Goal: Check status

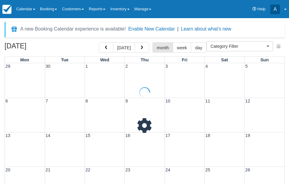
select select
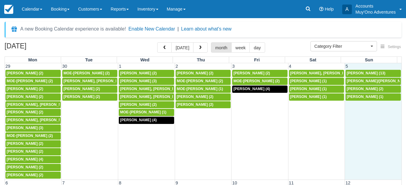
click at [289, 117] on td "1:30p [PERSON_NAME] (1)" at bounding box center [373, 136] width 57 height 86
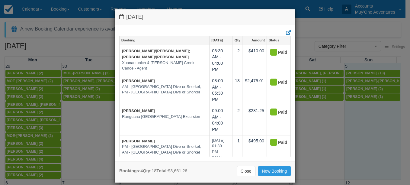
click at [289, 136] on div "[DATE] Booking [DATE] Qty Amount Status [PERSON_NAME]/[PERSON_NAME]; [PERSON_NA…" at bounding box center [205, 92] width 410 height 185
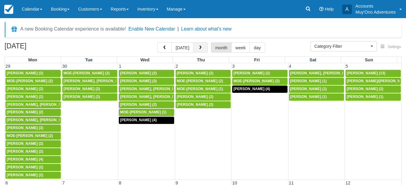
click at [200, 45] on button "button" at bounding box center [200, 47] width 15 height 10
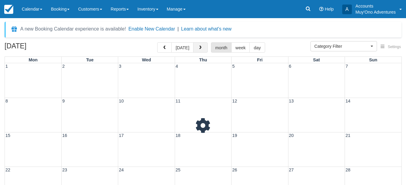
click at [200, 45] on button "button" at bounding box center [200, 47] width 15 height 10
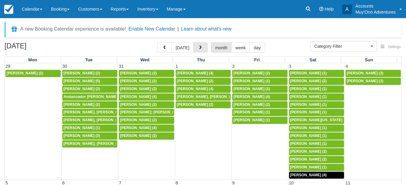
click at [200, 45] on button "button" at bounding box center [200, 47] width 15 height 10
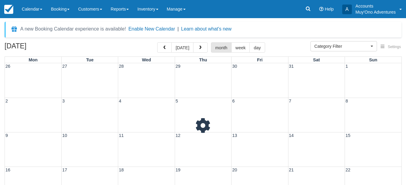
click at [200, 45] on button "button" at bounding box center [200, 47] width 15 height 10
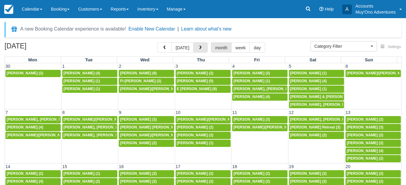
click at [200, 45] on button "button" at bounding box center [200, 47] width 15 height 10
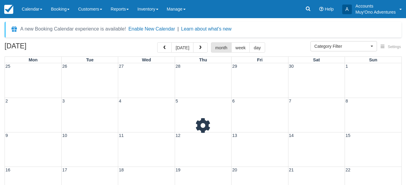
click at [200, 45] on button "button" at bounding box center [200, 47] width 15 height 10
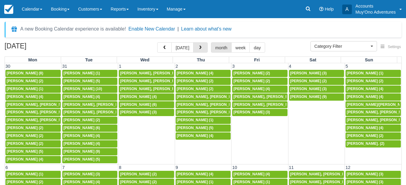
click at [200, 45] on button "button" at bounding box center [200, 47] width 15 height 10
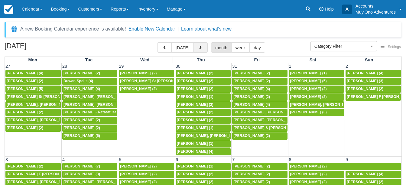
click at [200, 49] on span "button" at bounding box center [200, 48] width 4 height 4
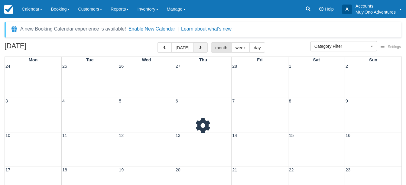
click at [199, 49] on span "button" at bounding box center [200, 48] width 4 height 4
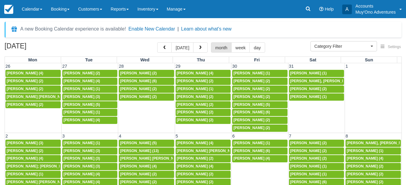
click at [199, 49] on span "button" at bounding box center [200, 48] width 4 height 4
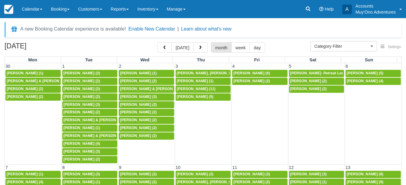
click at [199, 49] on span "button" at bounding box center [200, 48] width 4 height 4
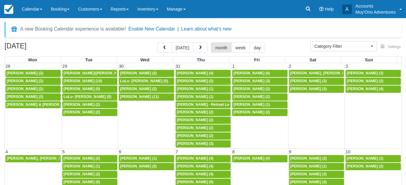
click at [199, 49] on span "button" at bounding box center [200, 48] width 4 height 4
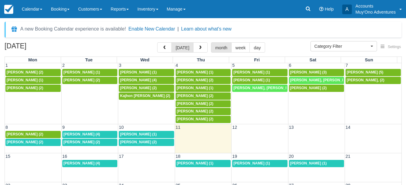
scroll to position [1, 0]
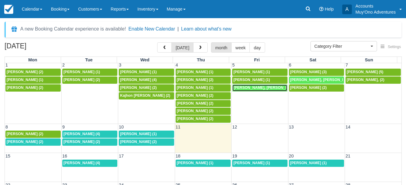
click at [251, 88] on span "[PERSON_NAME], [PERSON_NAME] (2)" at bounding box center [268, 88] width 70 height 4
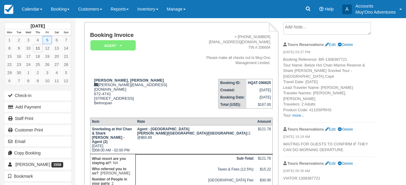
scroll to position [22, 0]
